Goal: Task Accomplishment & Management: Use online tool/utility

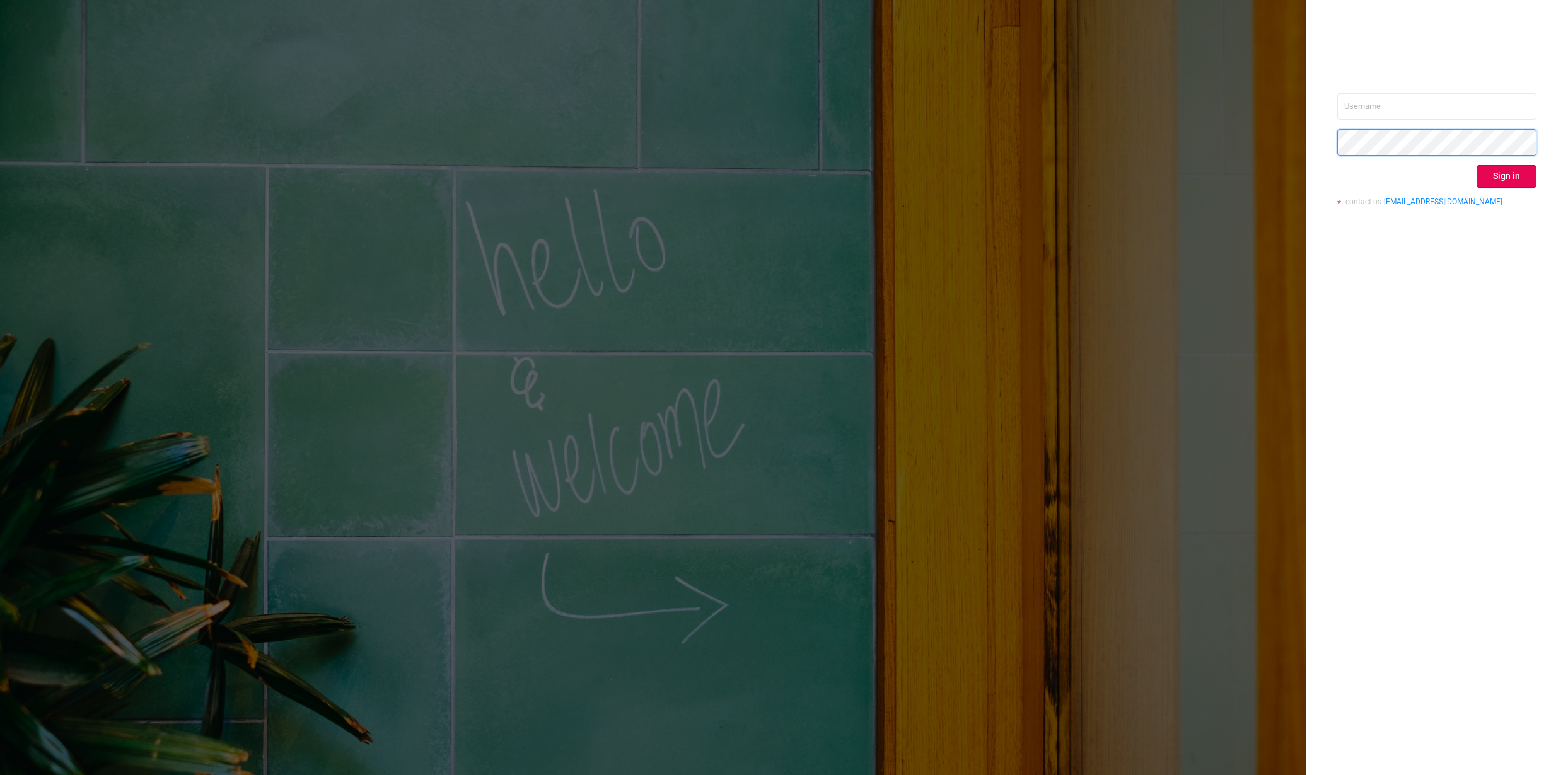
type input "[PERSON_NAME][EMAIL_ADDRESS][DOMAIN_NAME]"
click at [1498, 174] on button "Sign in" at bounding box center [1506, 176] width 60 height 23
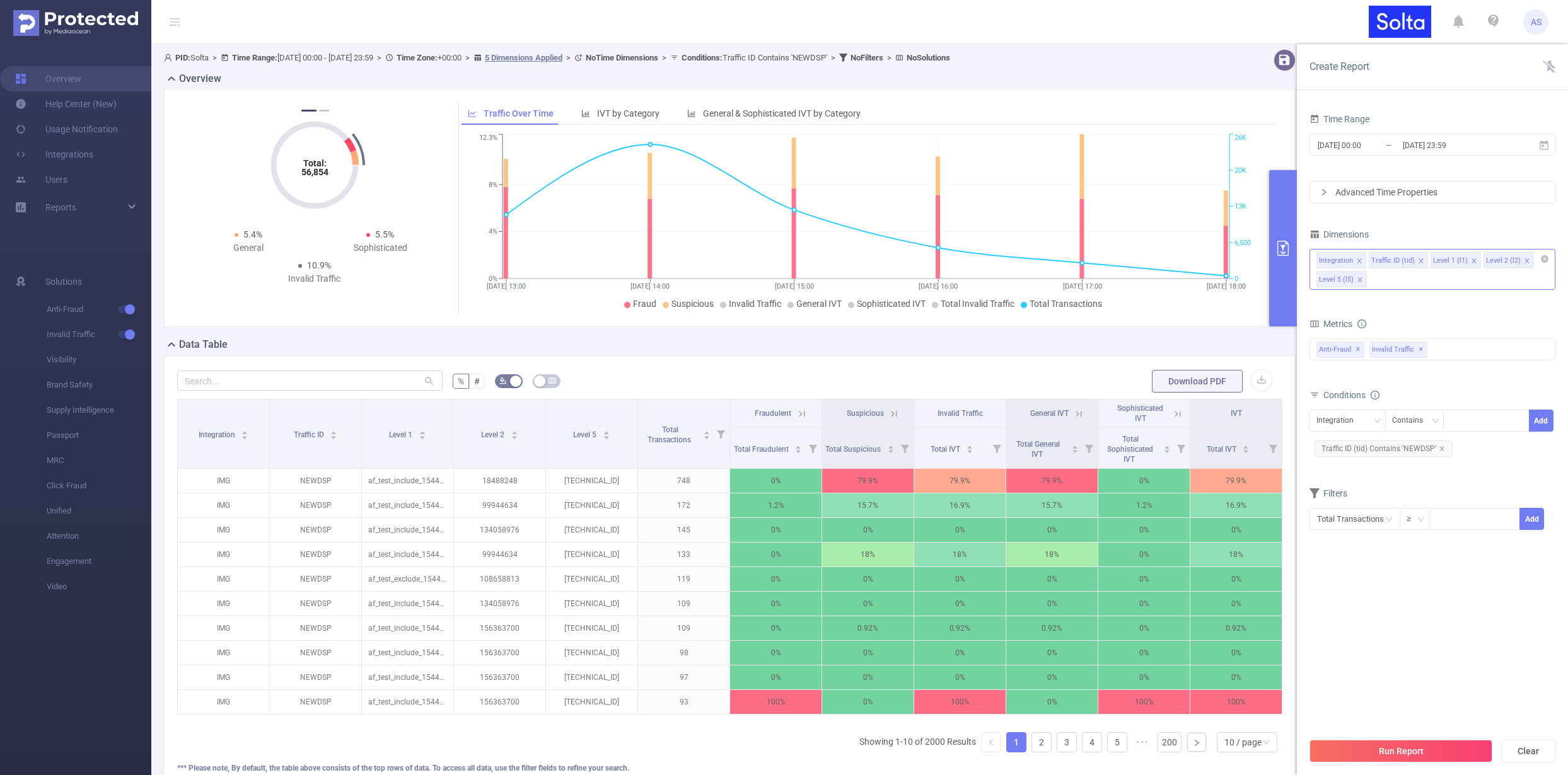
click at [1360, 279] on icon "icon: close" at bounding box center [1359, 279] width 6 height 6
click at [1524, 259] on icon "icon: close" at bounding box center [1526, 260] width 4 height 4
click at [1377, 755] on button "Run Report" at bounding box center [1401, 751] width 183 height 23
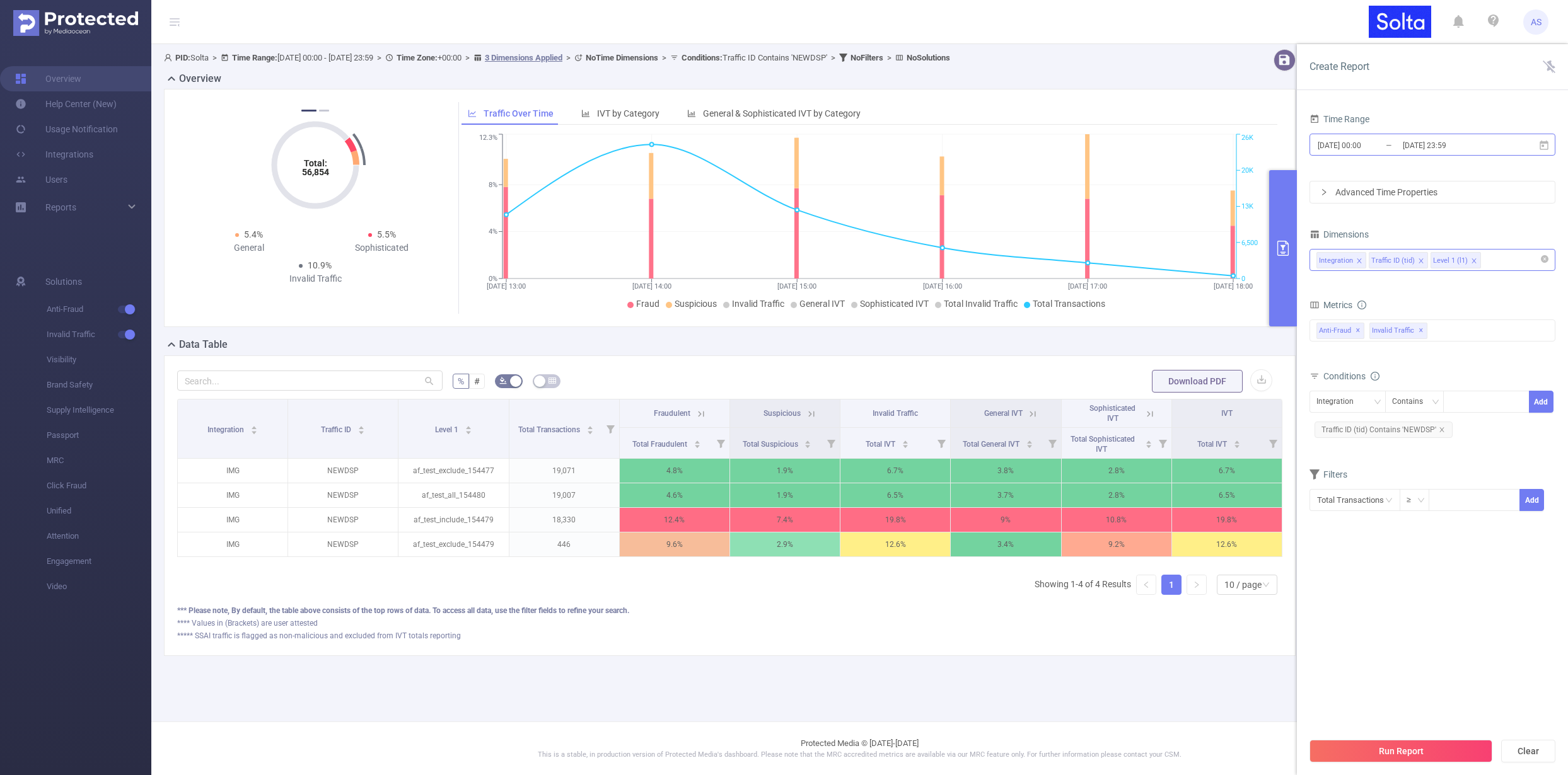
click at [1502, 147] on input "[DATE] 23:59" at bounding box center [1452, 145] width 102 height 17
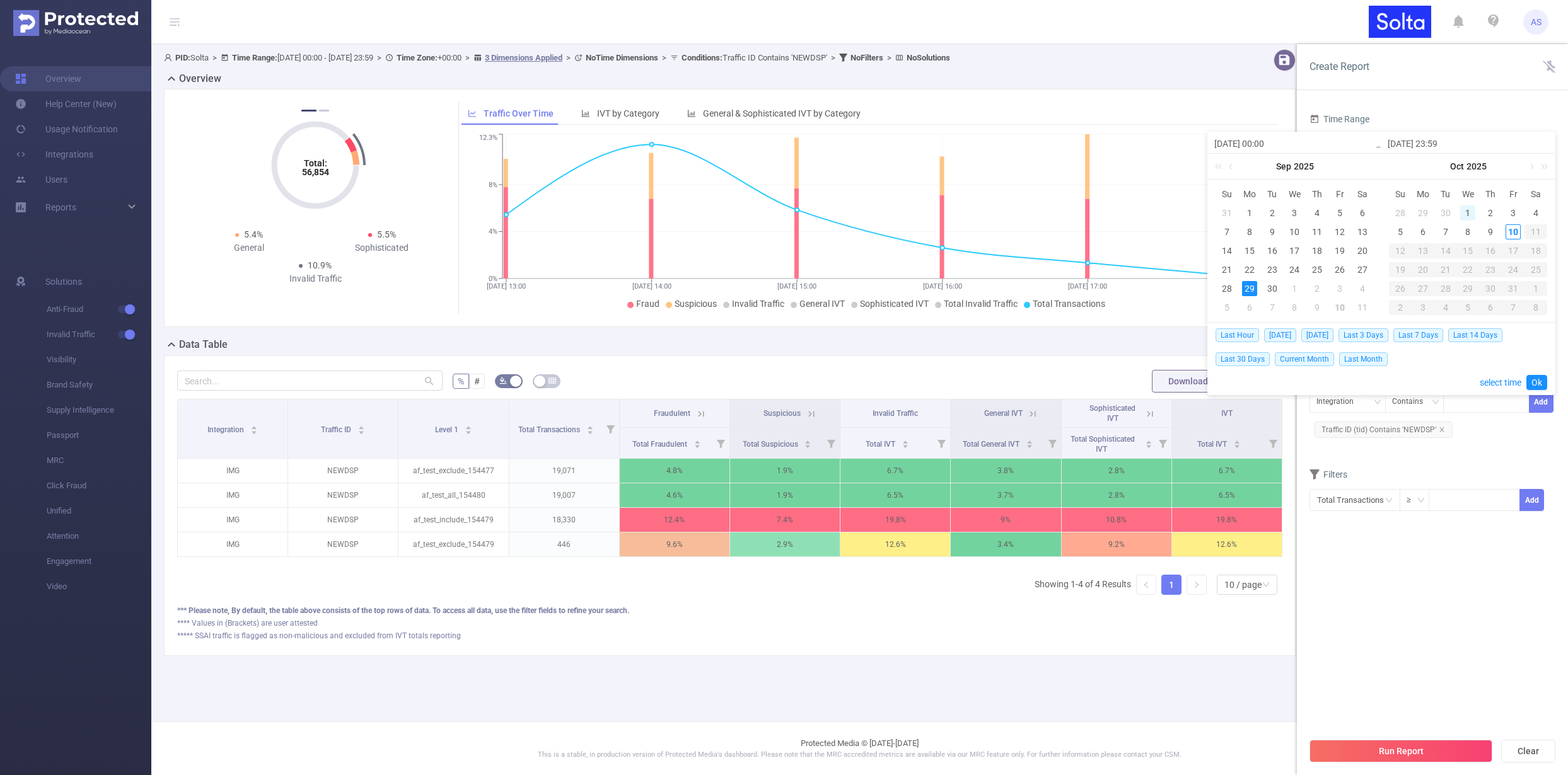
click at [1470, 213] on div "1" at bounding box center [1468, 213] width 15 height 15
click at [1511, 232] on div "10" at bounding box center [1513, 232] width 15 height 15
type input "[DATE] 00:00"
type input "[DATE] 23:59"
type input "[DATE] 00:00"
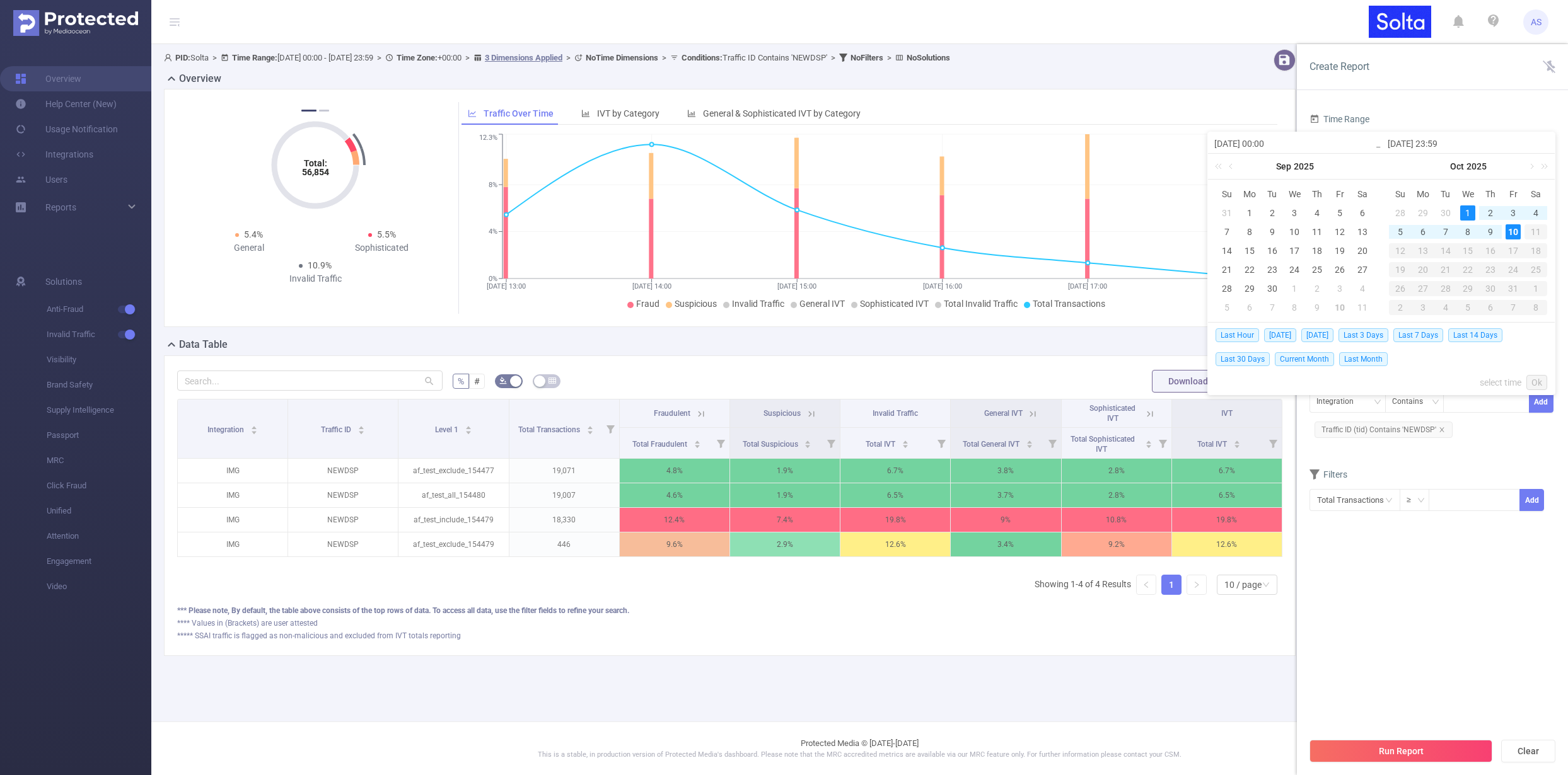
type input "[DATE] 23:59"
click at [1540, 384] on link "Ok" at bounding box center [1536, 382] width 21 height 15
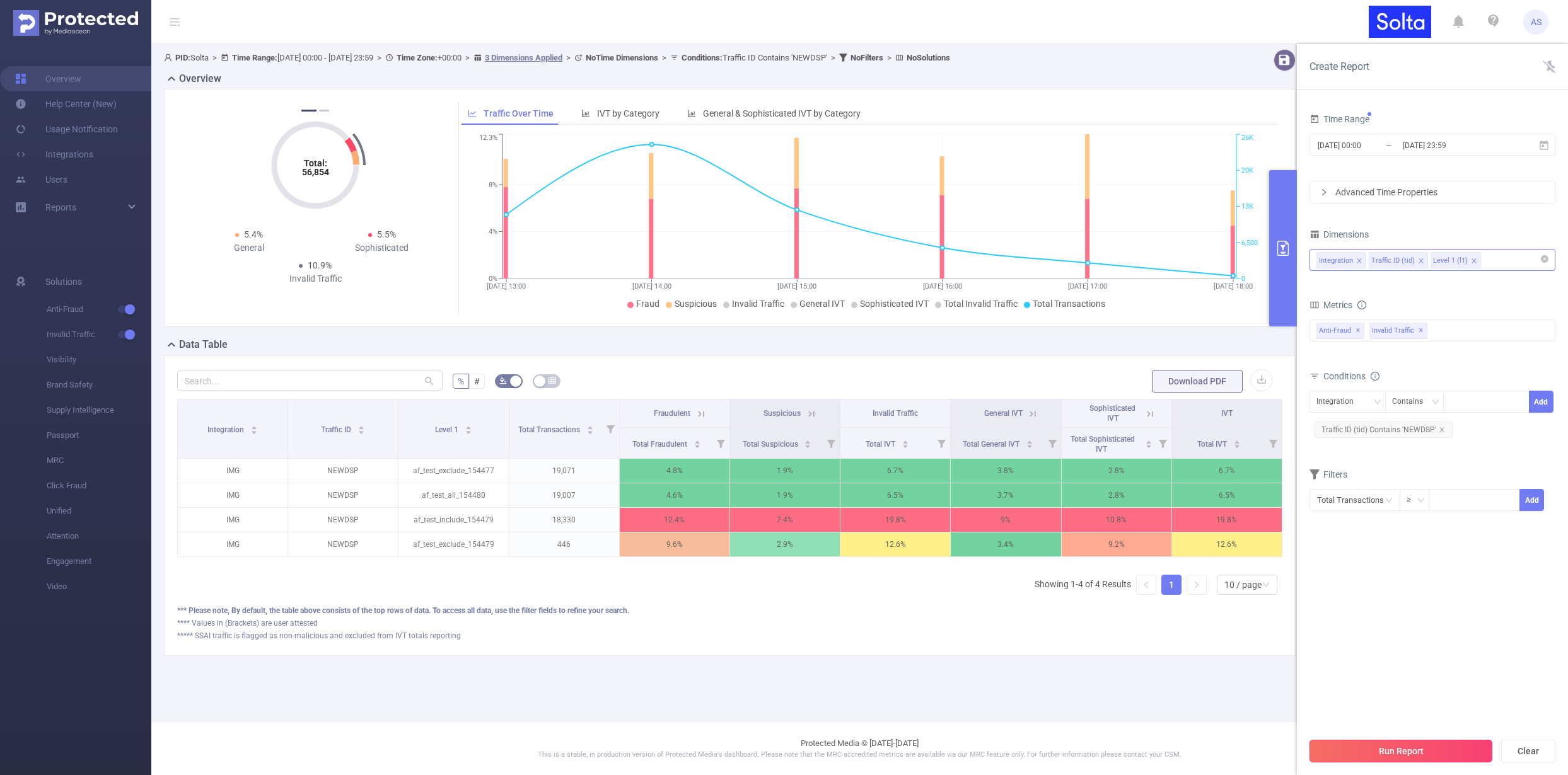
click at [1389, 752] on button "Run Report" at bounding box center [1401, 751] width 183 height 23
